Goal: Book appointment/travel/reservation

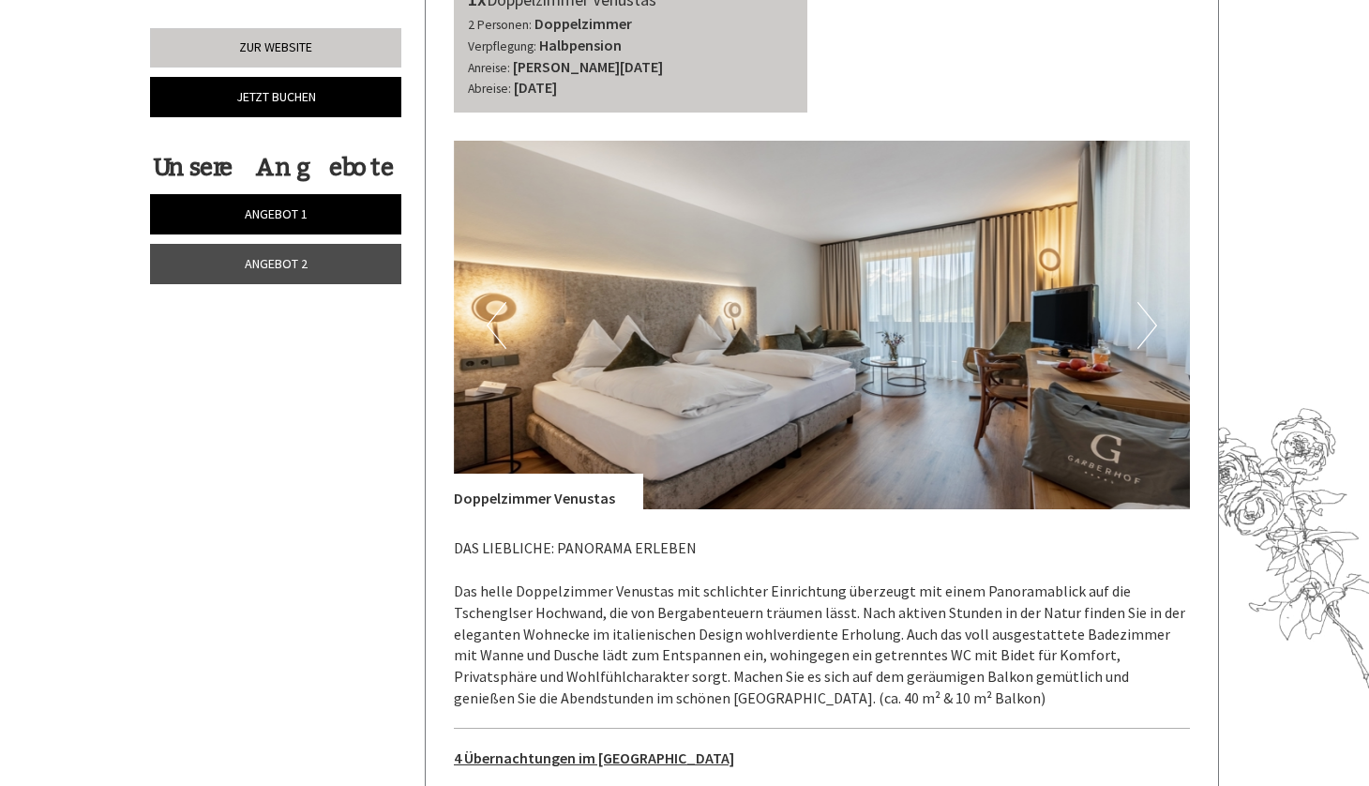
scroll to position [2407, 0]
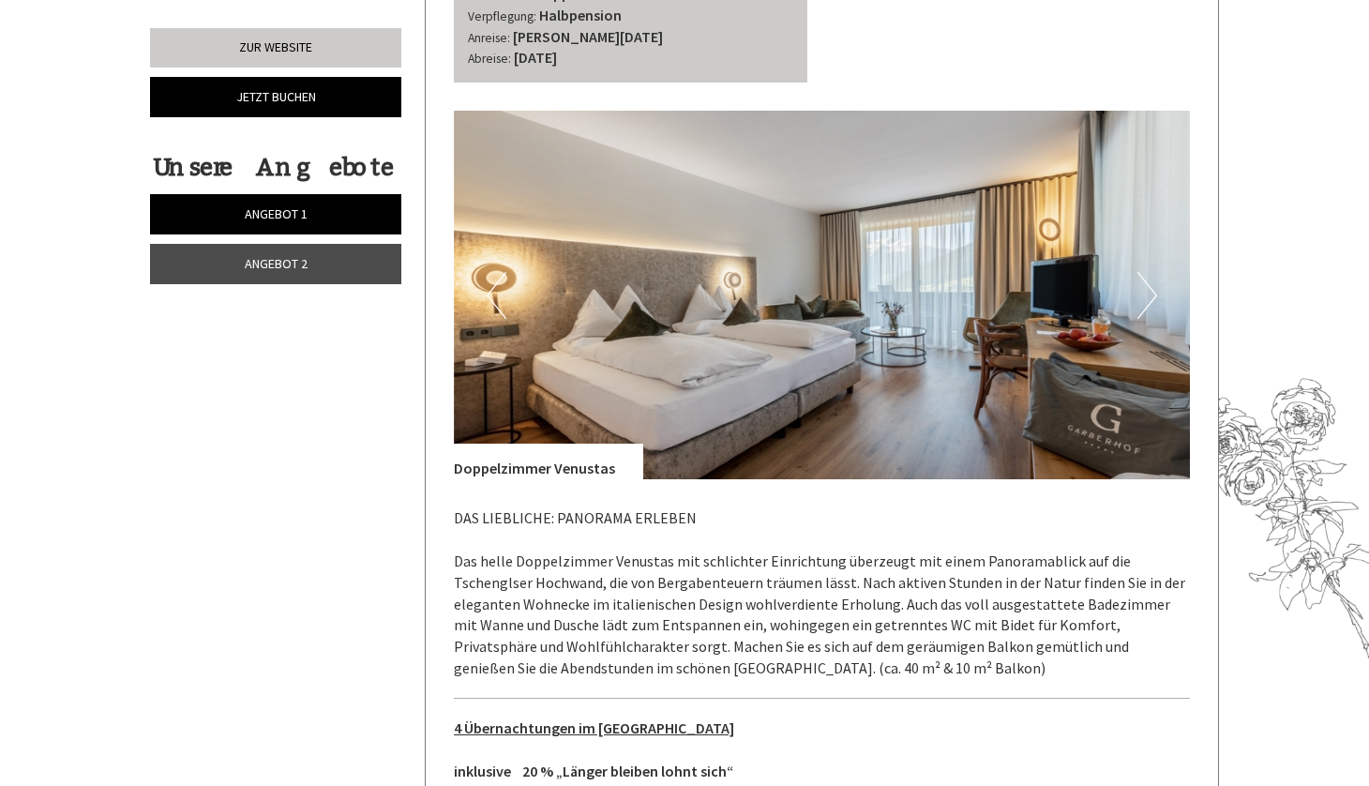
click at [1152, 272] on button "Next" at bounding box center [1147, 295] width 20 height 47
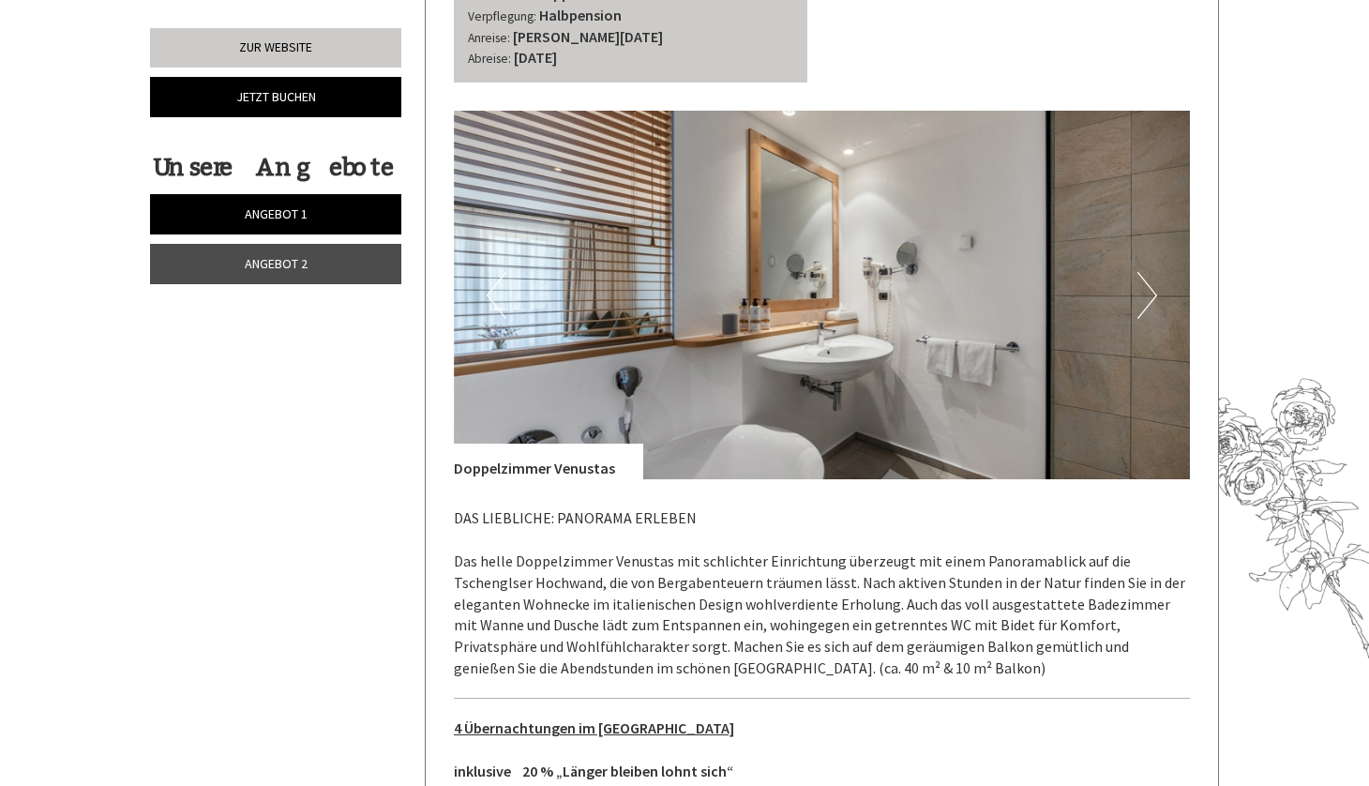
click at [1152, 272] on button "Next" at bounding box center [1147, 295] width 20 height 47
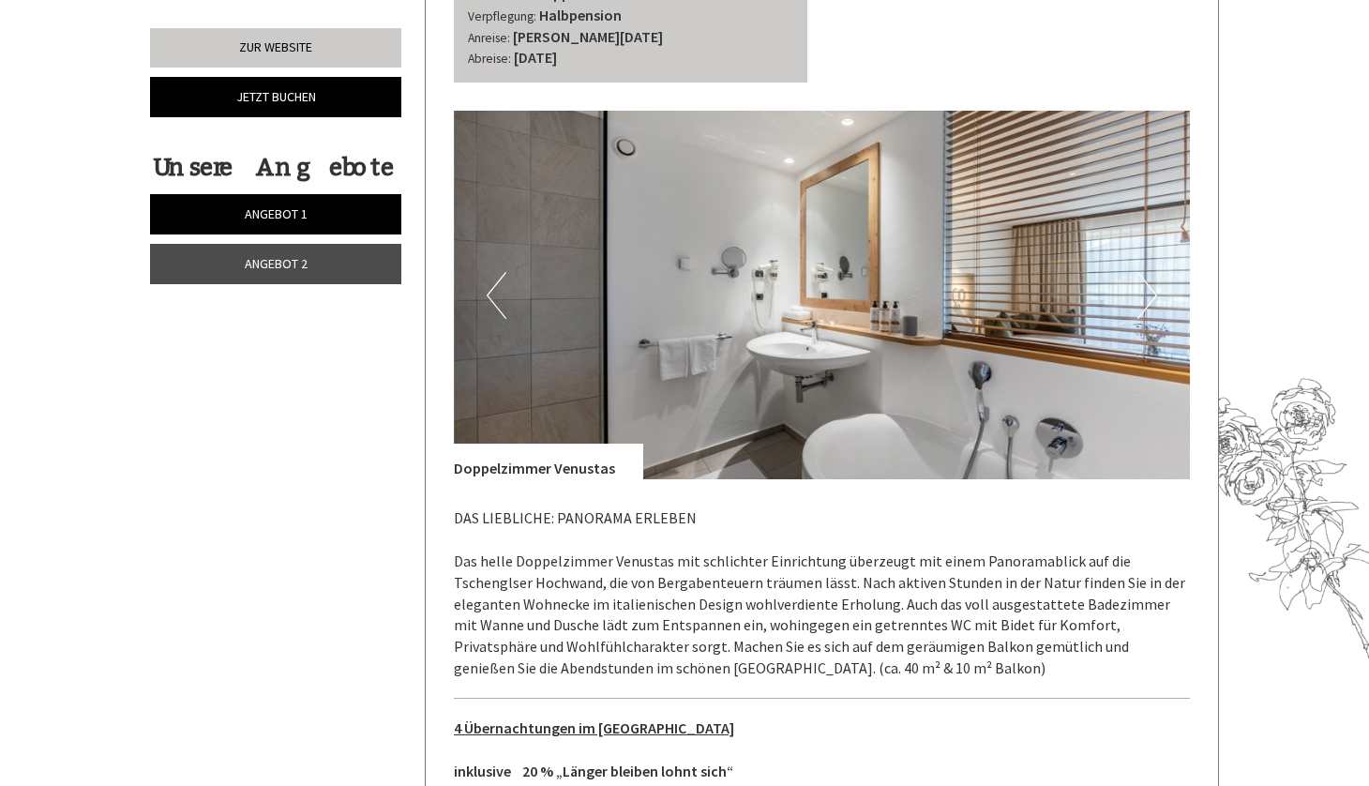
click at [1152, 272] on button "Next" at bounding box center [1147, 295] width 20 height 47
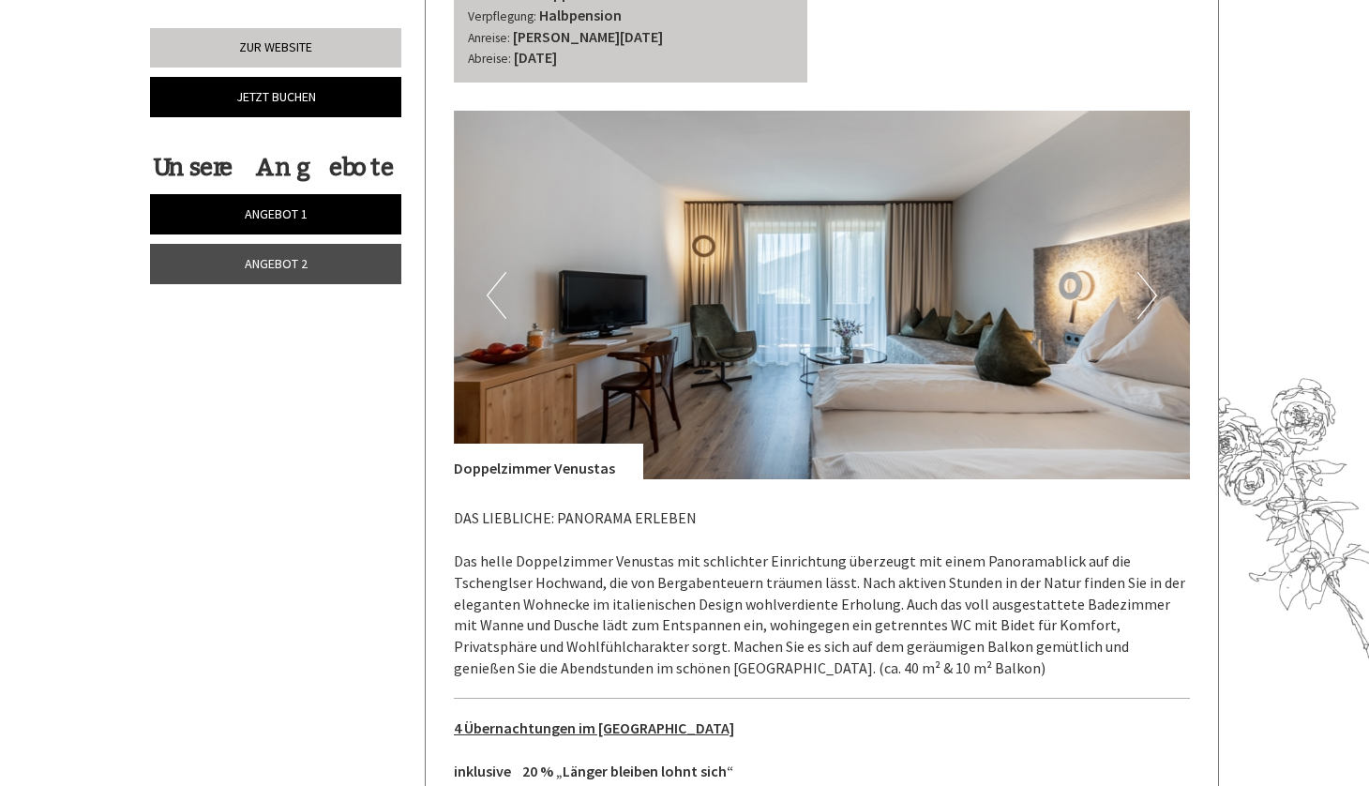
click at [1152, 272] on button "Next" at bounding box center [1147, 295] width 20 height 47
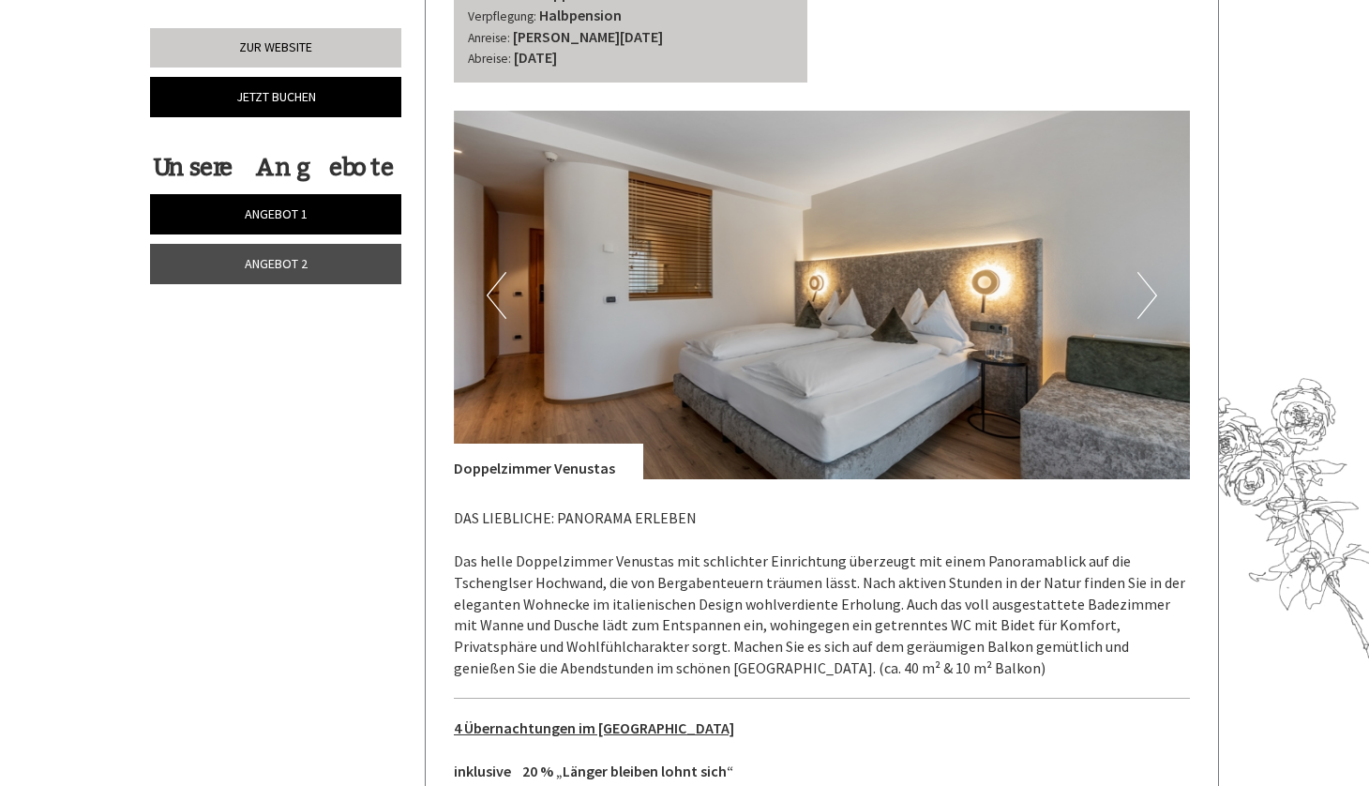
click at [1152, 272] on button "Next" at bounding box center [1147, 295] width 20 height 47
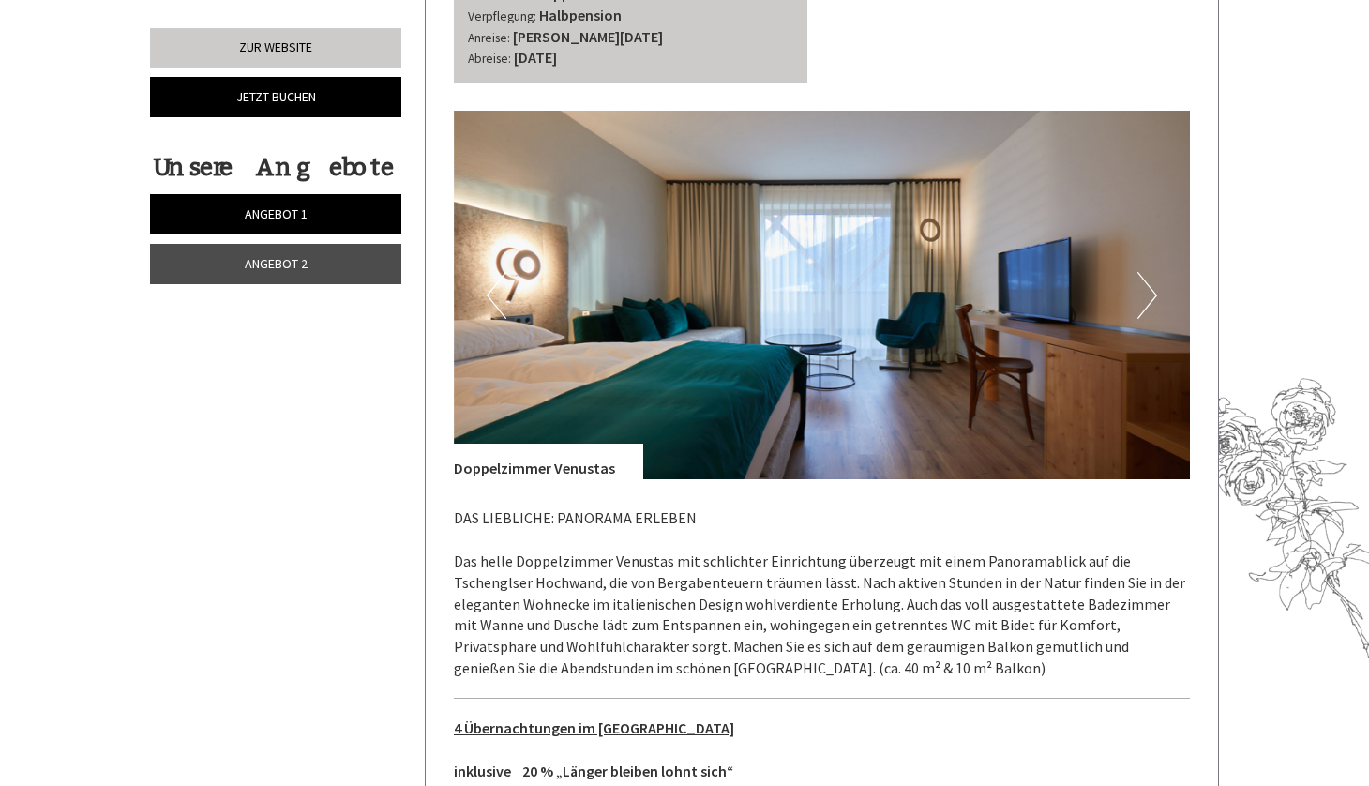
click at [1152, 272] on button "Next" at bounding box center [1147, 295] width 20 height 47
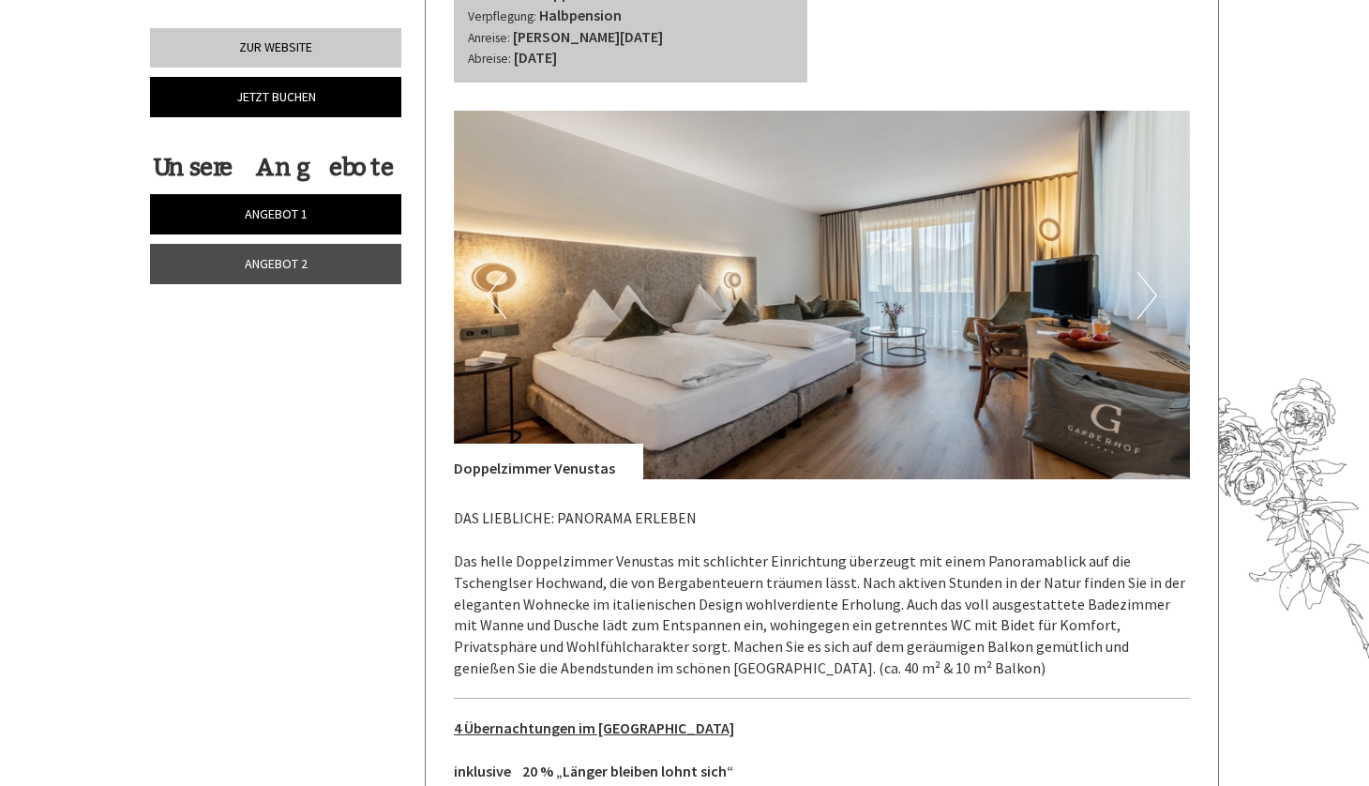
click at [1152, 272] on button "Next" at bounding box center [1147, 295] width 20 height 47
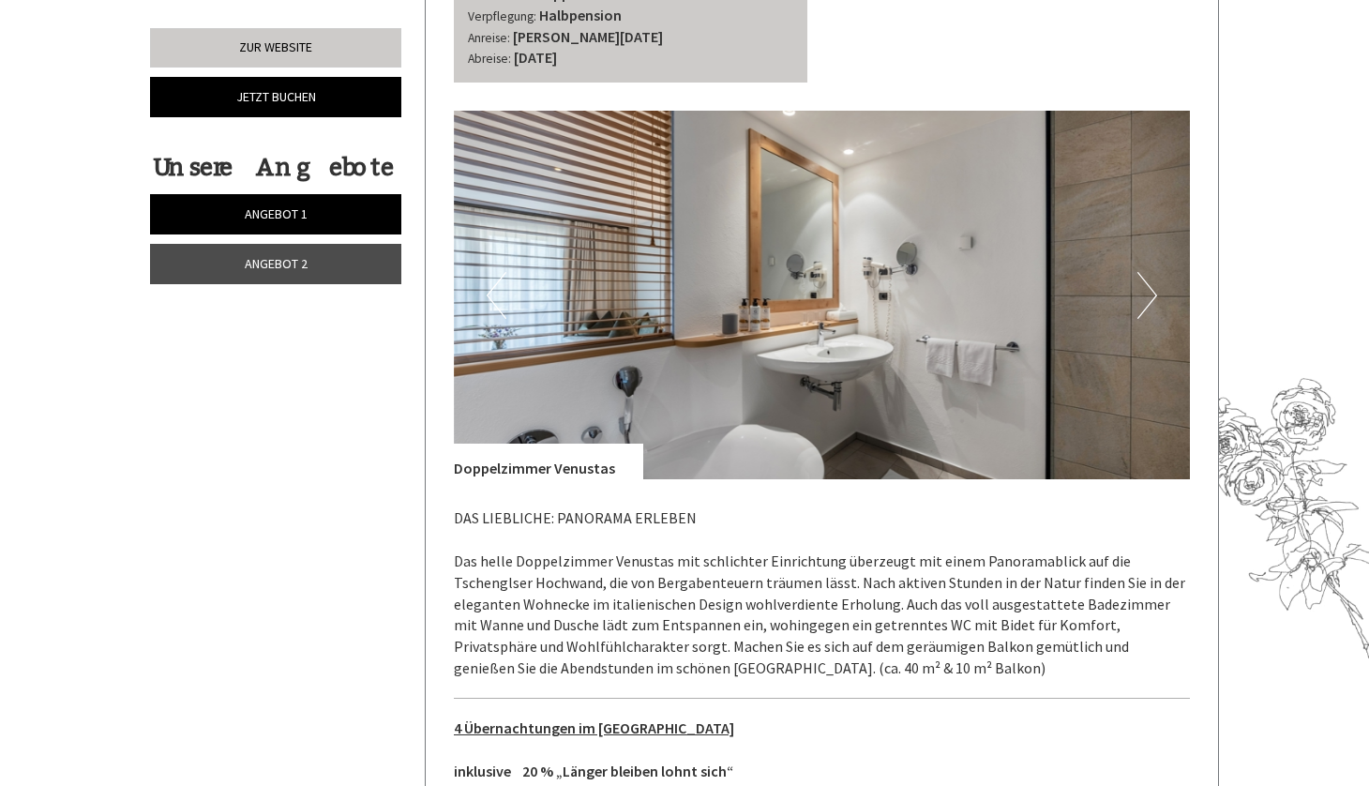
click at [1152, 272] on button "Next" at bounding box center [1147, 295] width 20 height 47
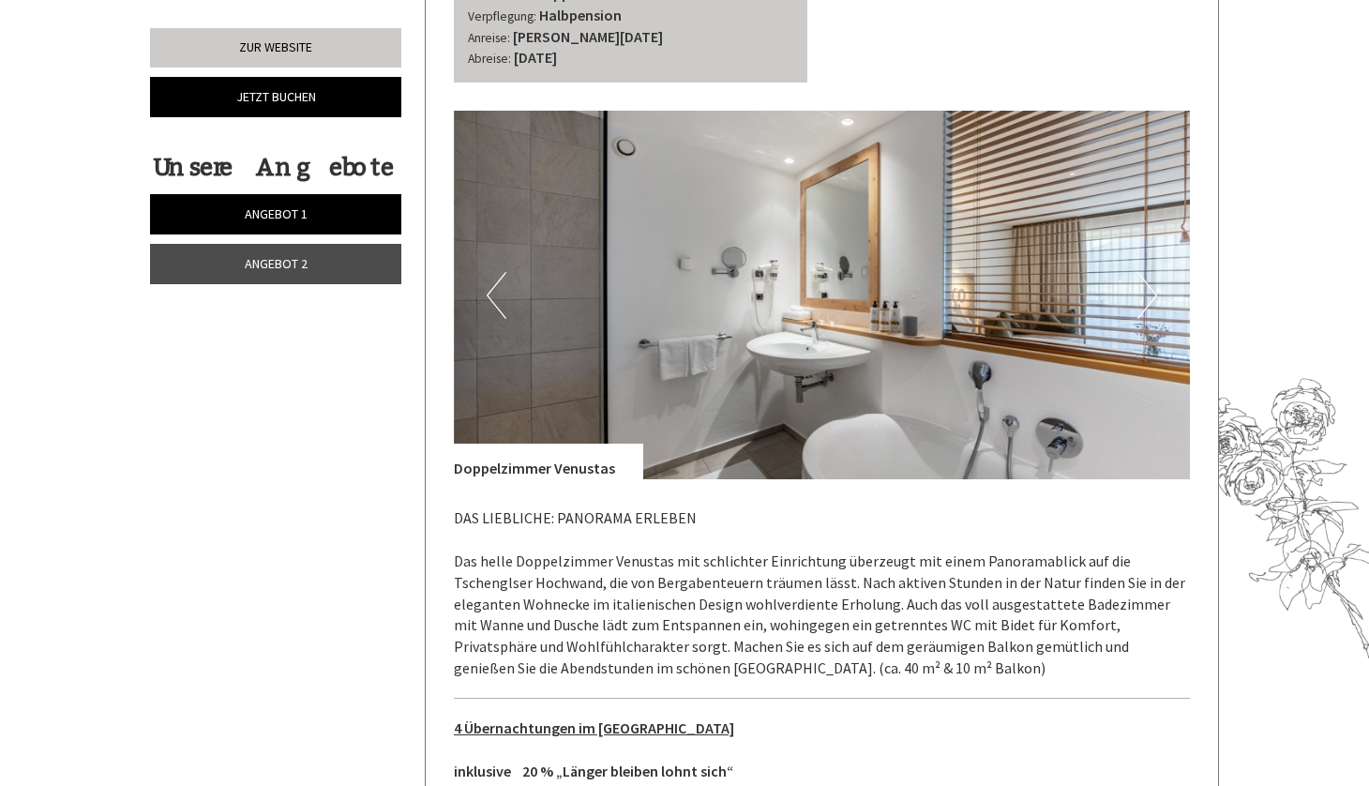
click at [1152, 272] on button "Next" at bounding box center [1147, 295] width 20 height 47
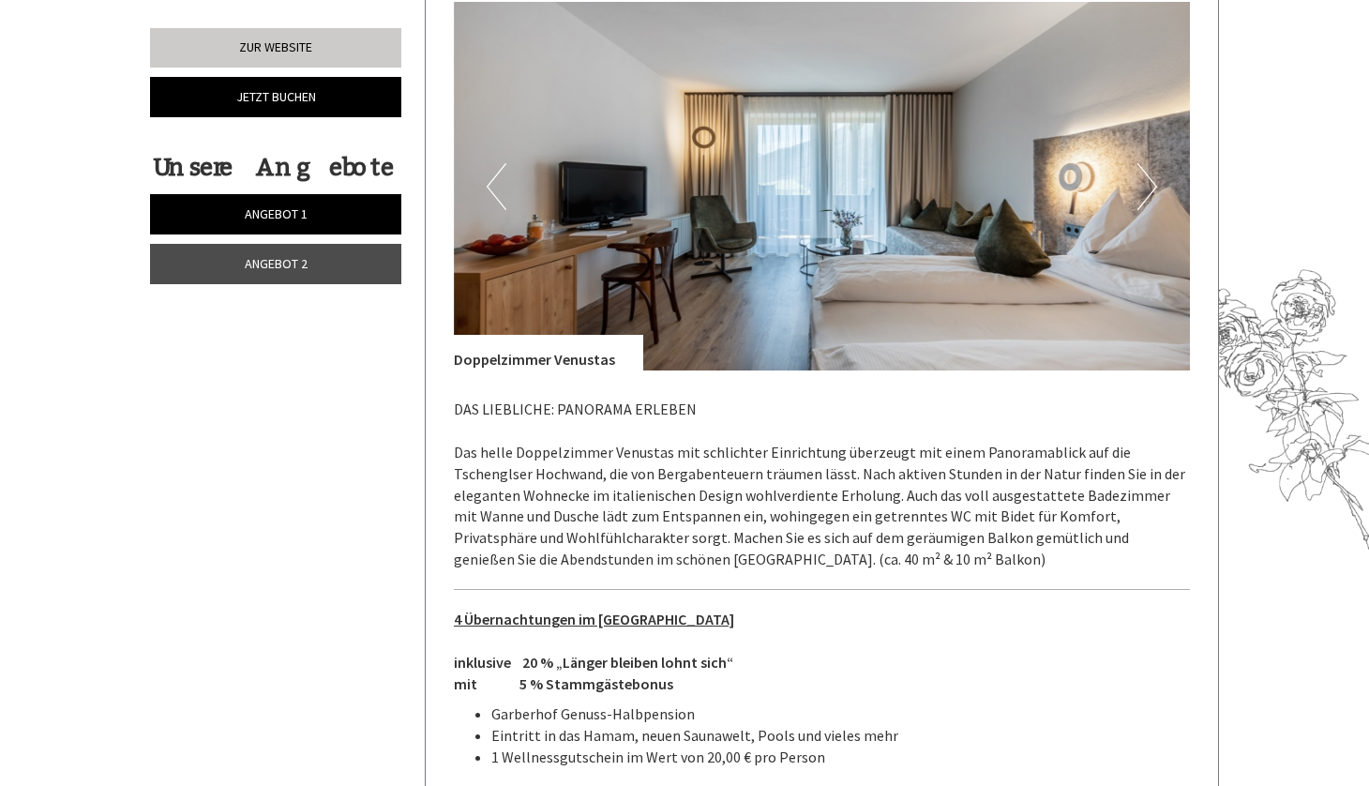
scroll to position [2515, 0]
click at [1152, 164] on button "Next" at bounding box center [1147, 187] width 20 height 47
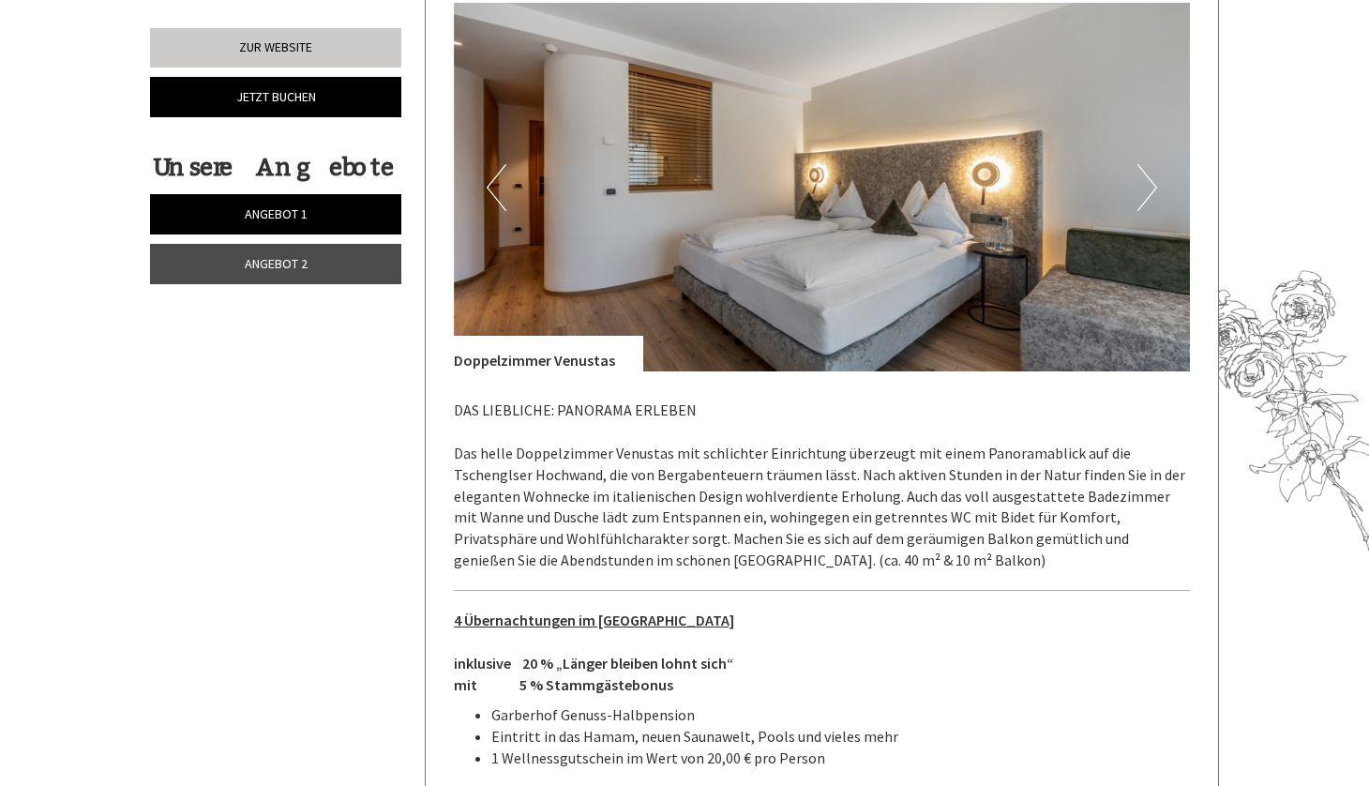
click at [1152, 164] on button "Next" at bounding box center [1147, 187] width 20 height 47
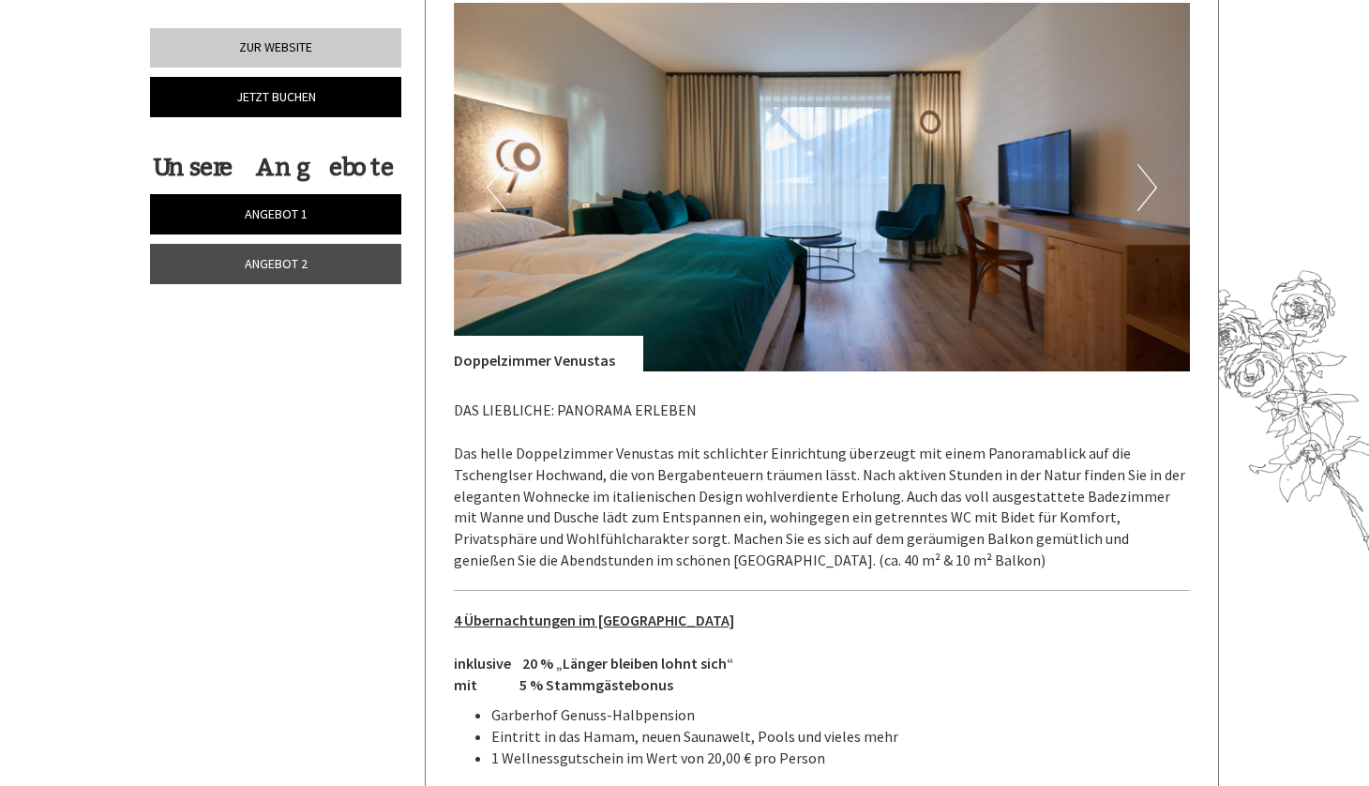
click at [1152, 164] on button "Next" at bounding box center [1147, 187] width 20 height 47
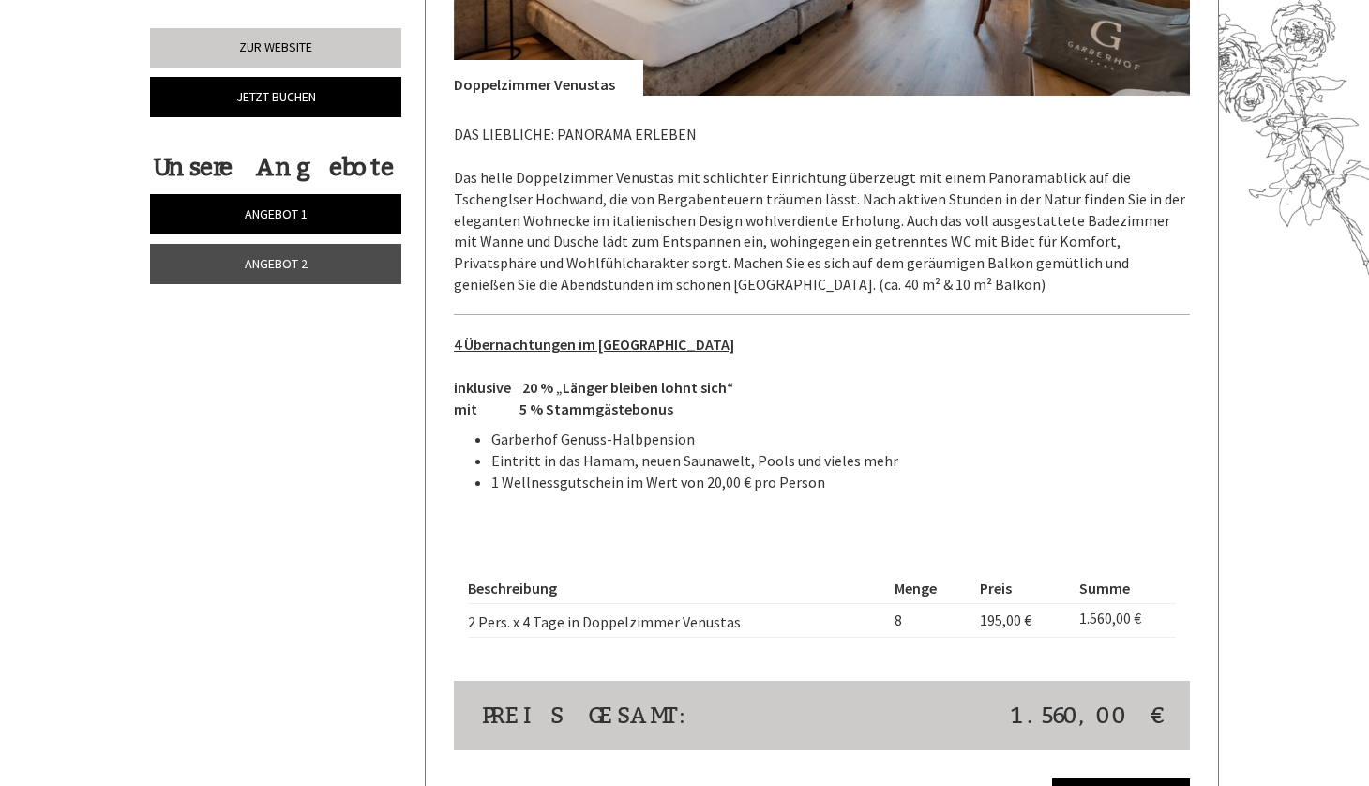
scroll to position [2755, 0]
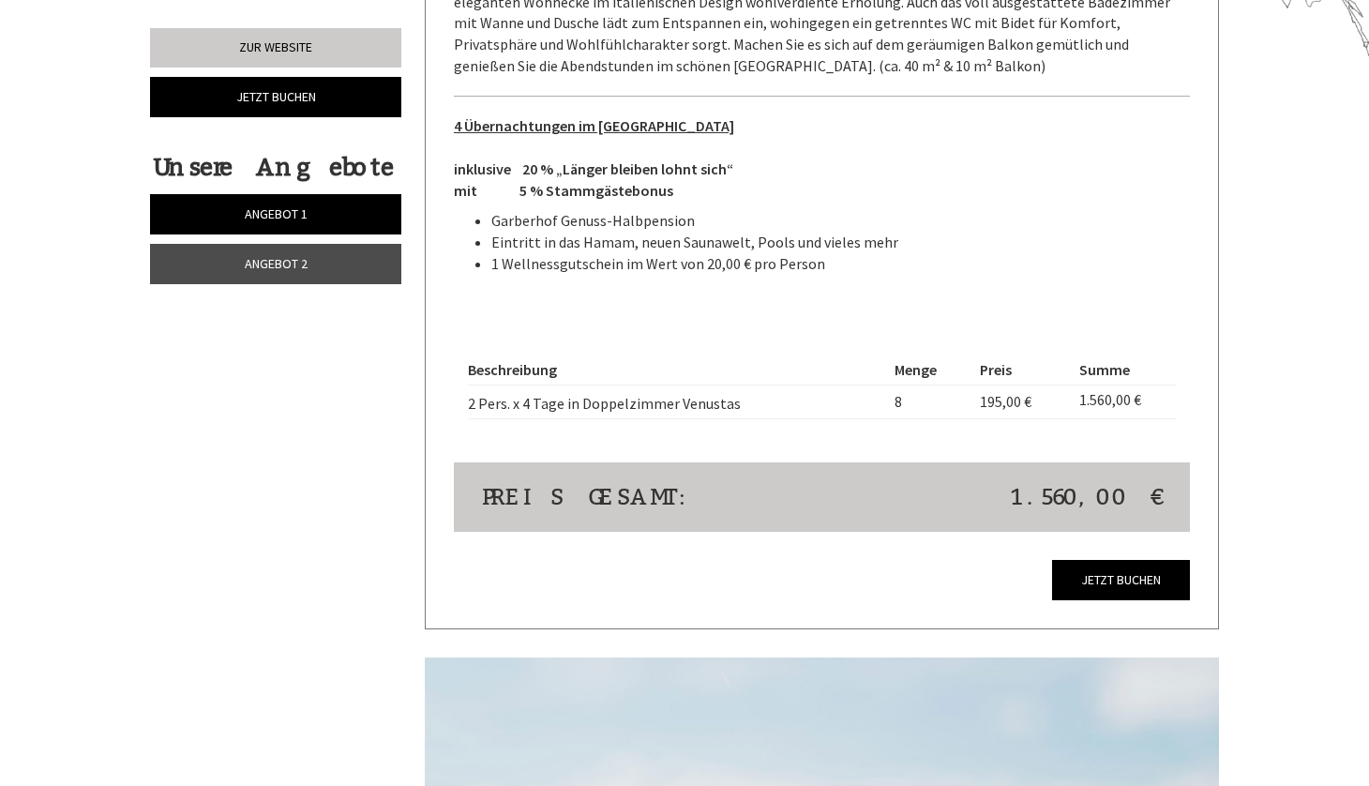
scroll to position [3036, 0]
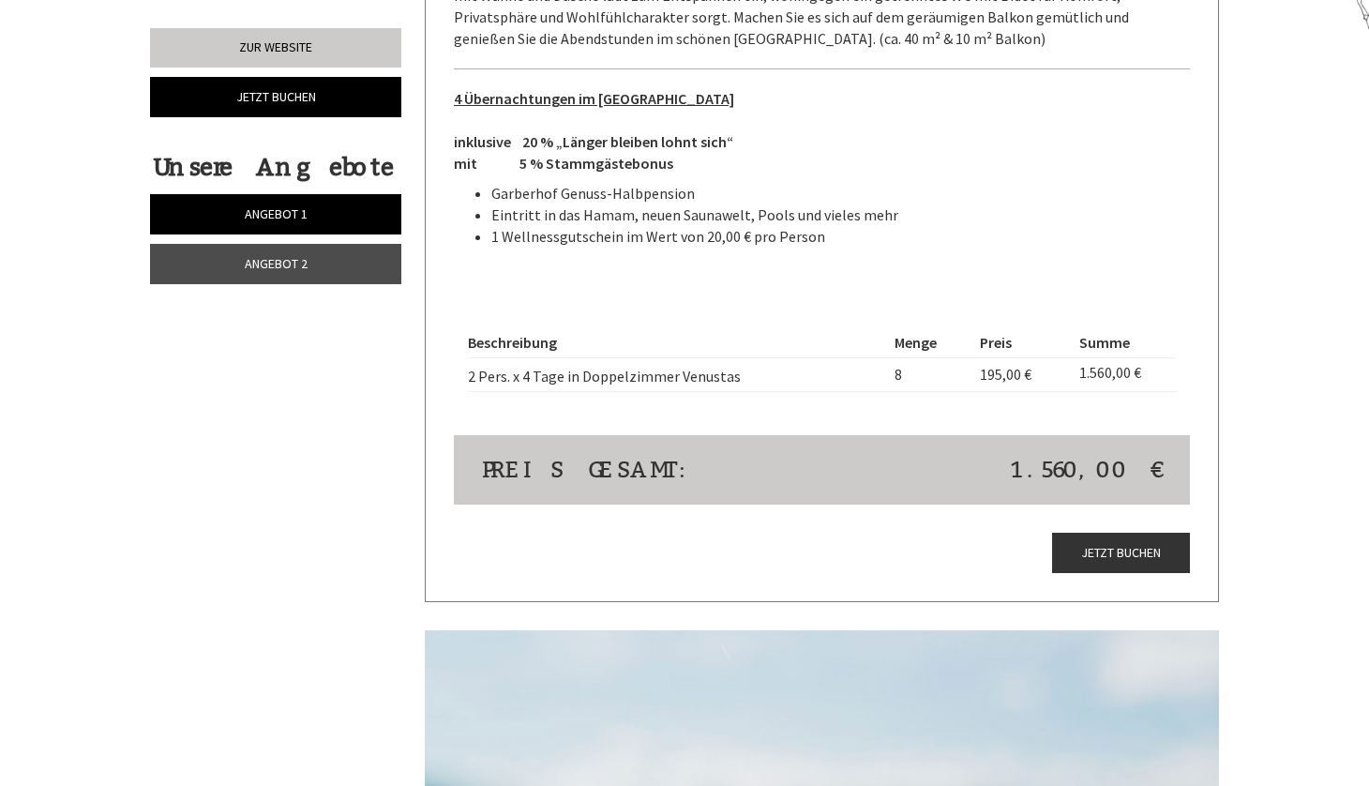
click at [1133, 533] on link "Jetzt buchen" at bounding box center [1121, 553] width 138 height 40
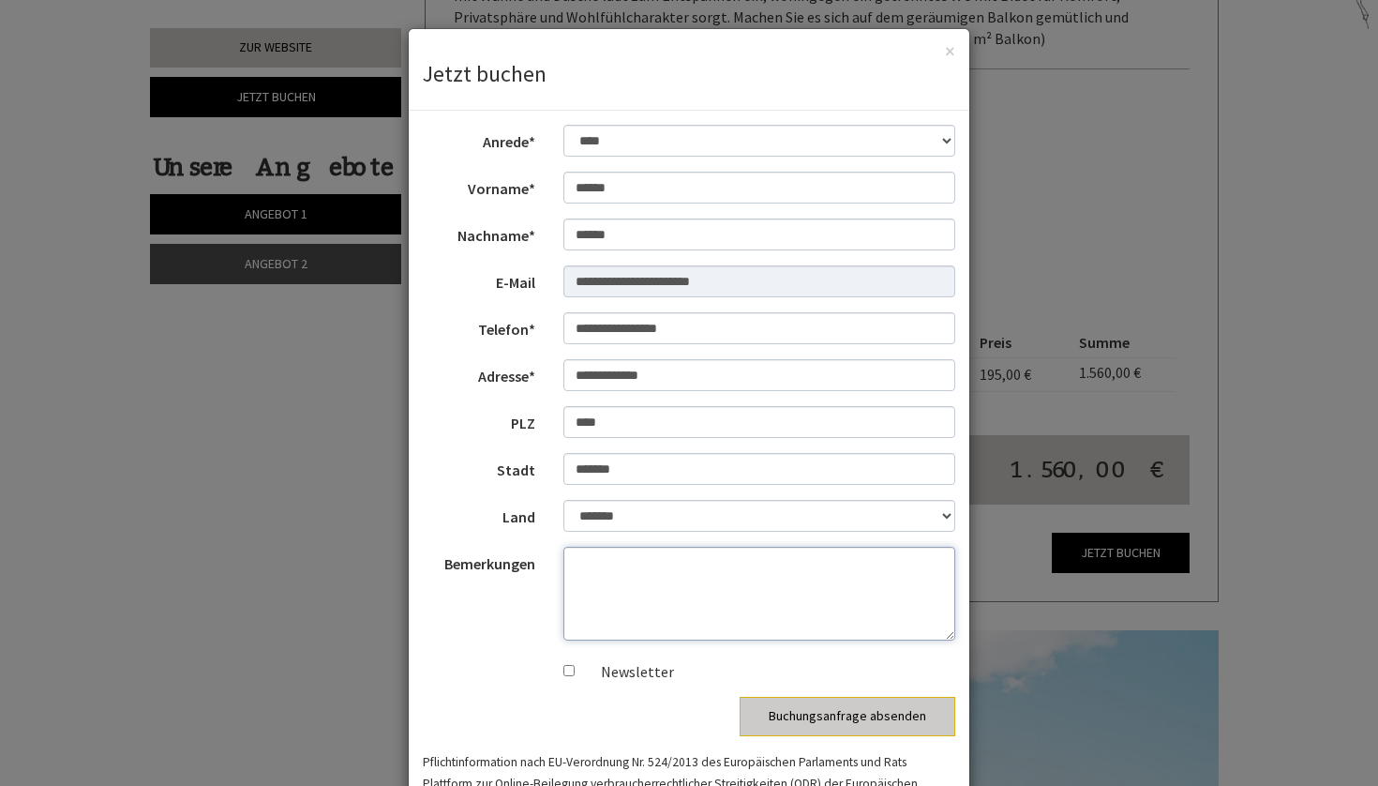
click at [743, 589] on textarea "Bemerkungen" at bounding box center [760, 594] width 393 height 94
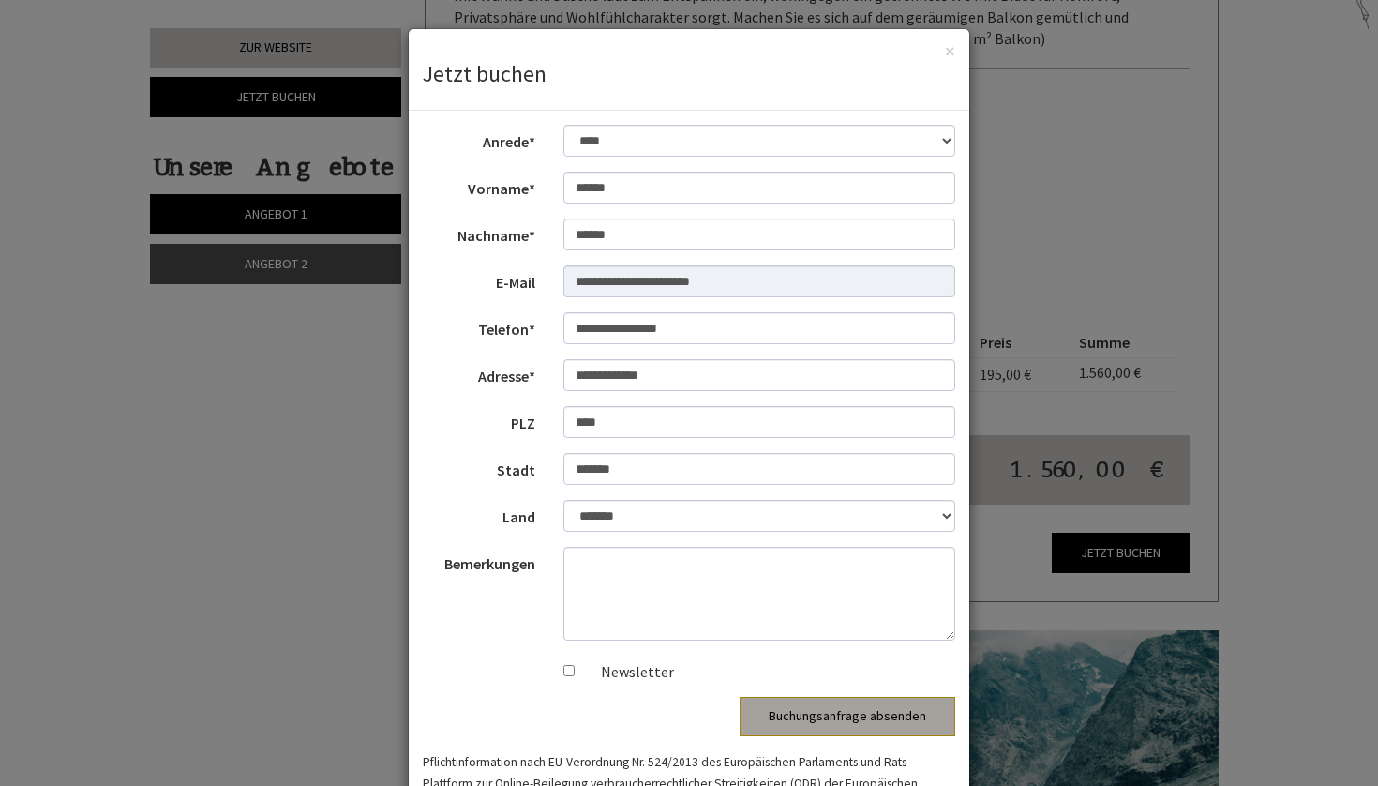
click at [833, 717] on button "Buchungsanfrage absenden" at bounding box center [848, 716] width 216 height 39
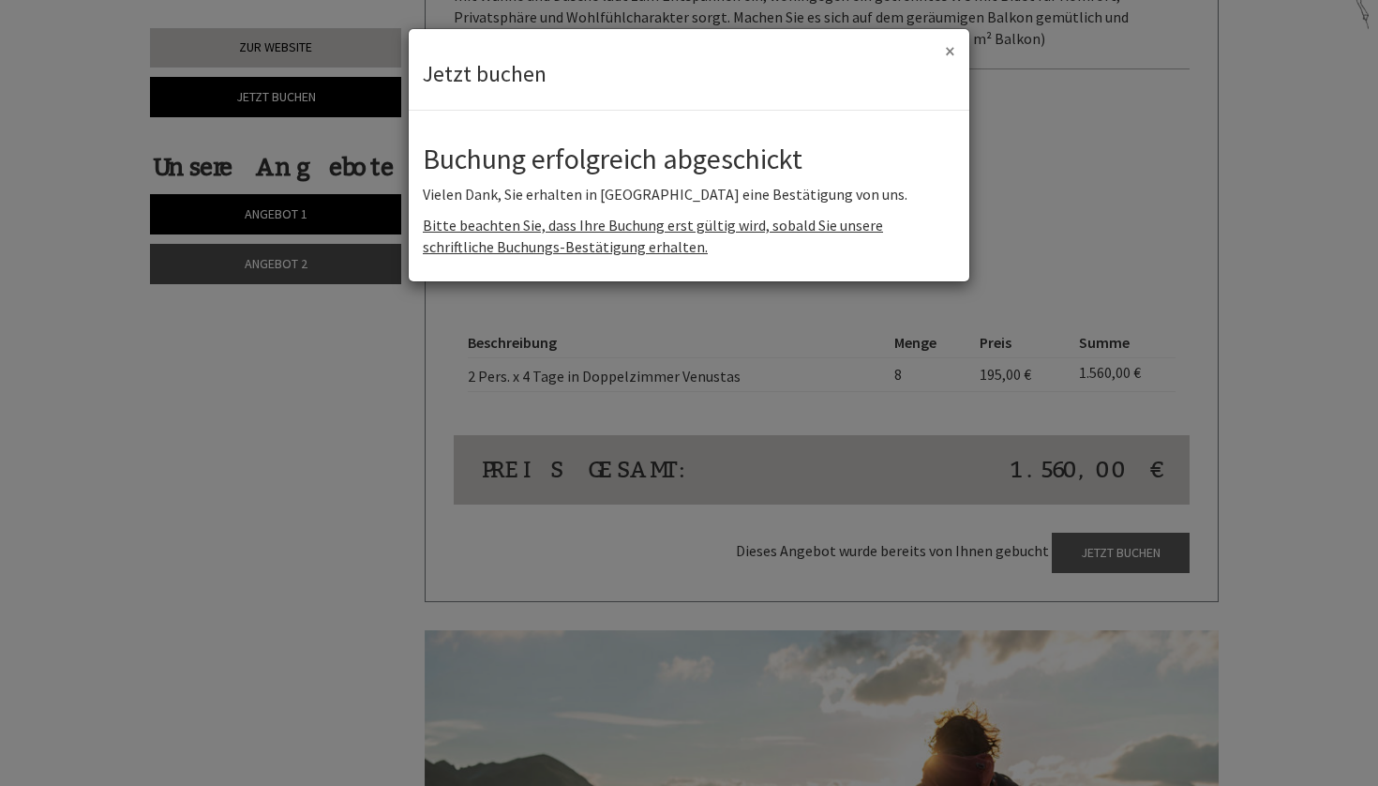
click at [949, 49] on button "×" at bounding box center [950, 51] width 10 height 20
